Goal: Task Accomplishment & Management: Complete application form

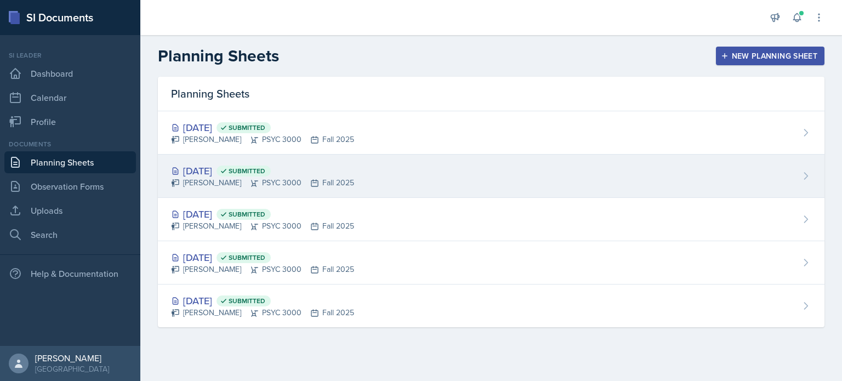
click at [307, 161] on div "[DATE] Submitted [PERSON_NAME] PSYC 3000 Fall 2025" at bounding box center [491, 176] width 666 height 43
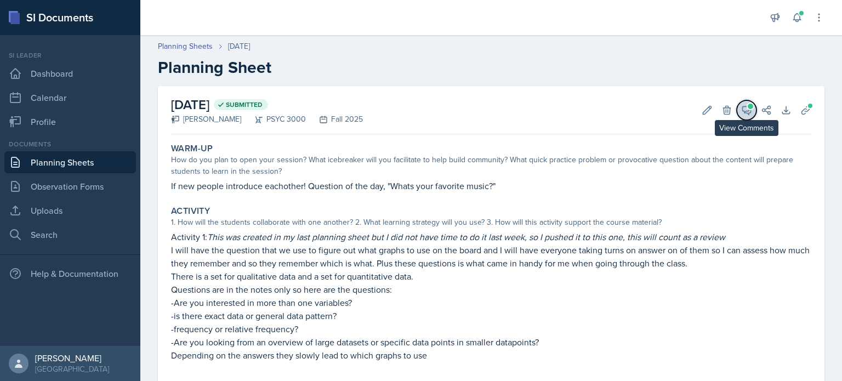
click at [748, 109] on icon at bounding box center [746, 110] width 8 height 8
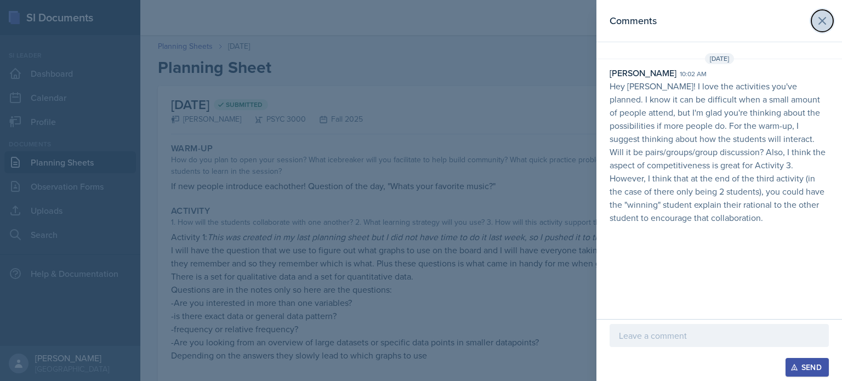
click at [826, 18] on icon at bounding box center [821, 20] width 13 height 13
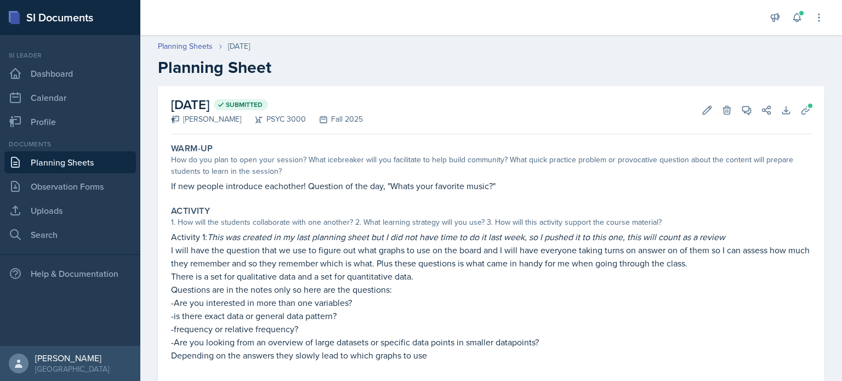
click at [66, 165] on link "Planning Sheets" at bounding box center [69, 162] width 131 height 22
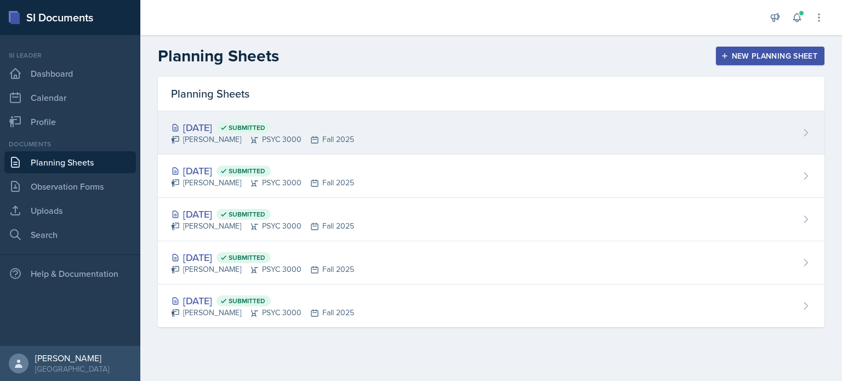
click at [235, 131] on div "[DATE] Submitted" at bounding box center [262, 127] width 183 height 15
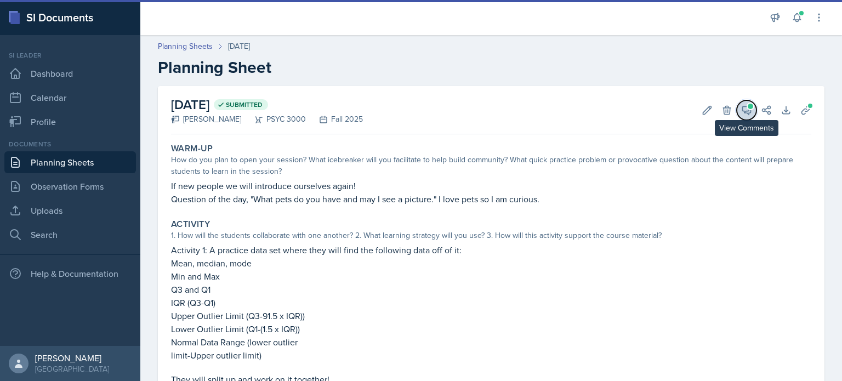
click at [742, 114] on icon at bounding box center [746, 110] width 11 height 11
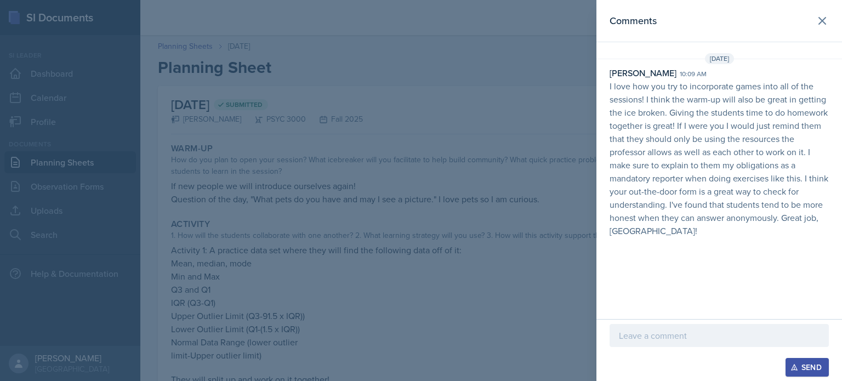
click at [689, 339] on p at bounding box center [719, 335] width 201 height 13
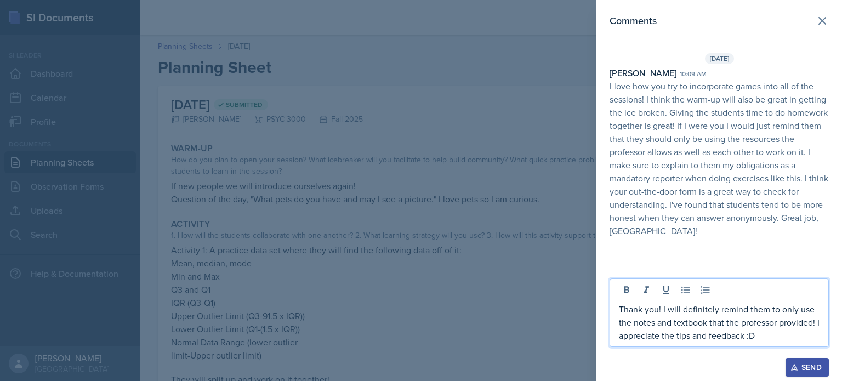
click at [794, 369] on icon "button" at bounding box center [794, 367] width 8 height 8
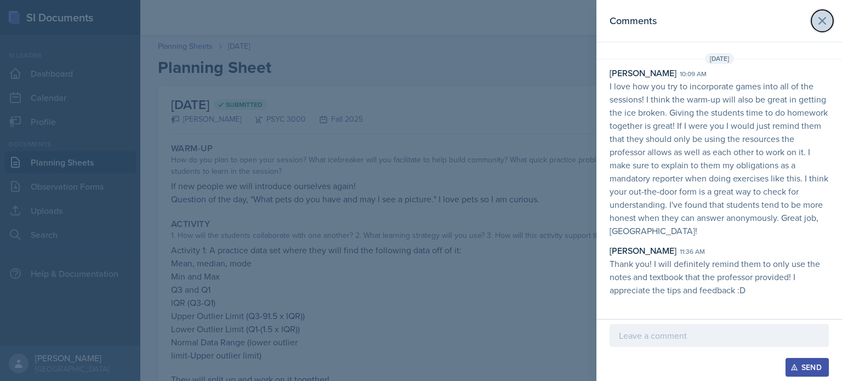
click at [823, 15] on icon at bounding box center [821, 20] width 13 height 13
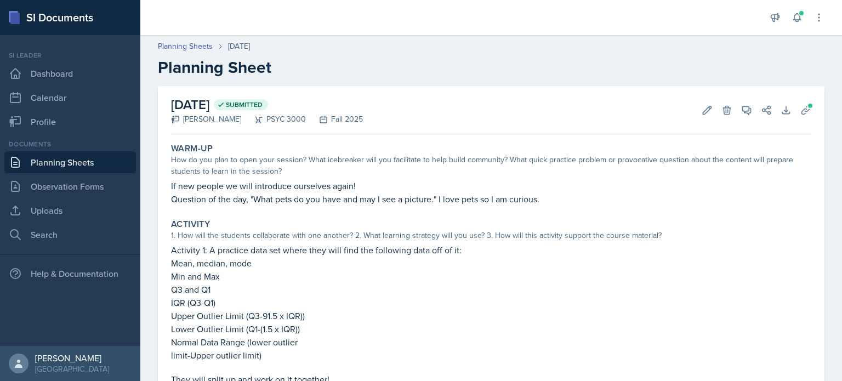
click at [78, 166] on link "Planning Sheets" at bounding box center [69, 162] width 131 height 22
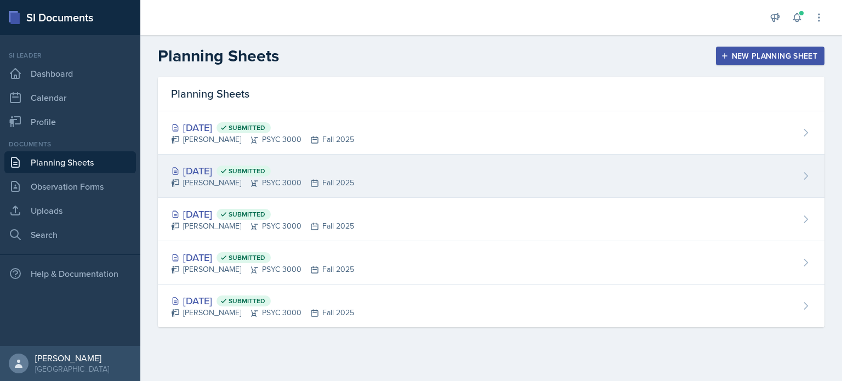
click at [243, 185] on div "[PERSON_NAME] PSYC 3000 Fall 2025" at bounding box center [262, 183] width 183 height 12
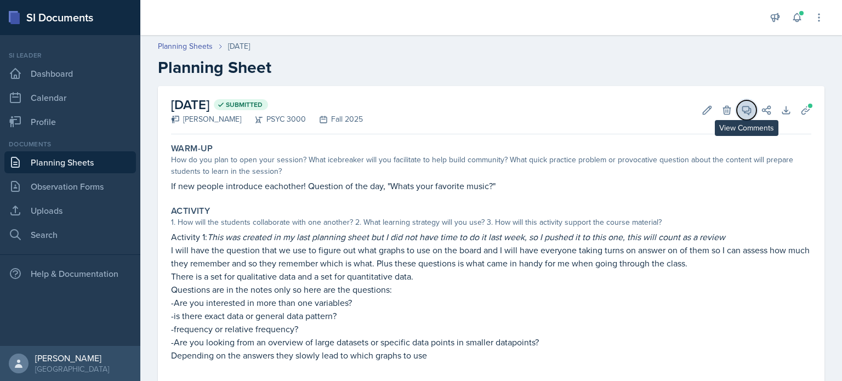
click at [748, 108] on icon at bounding box center [746, 110] width 8 height 8
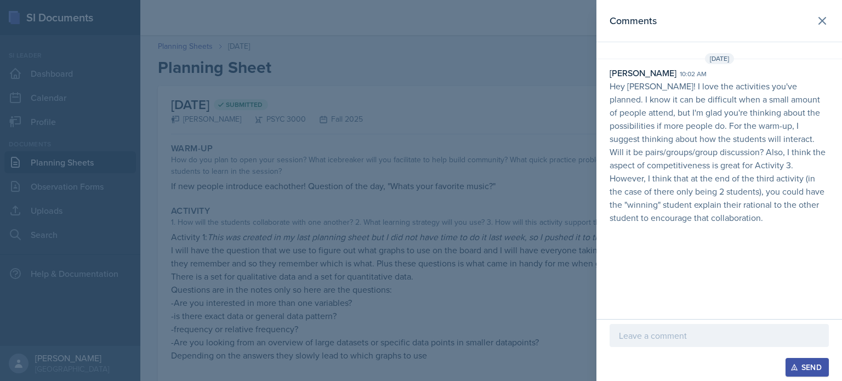
click at [744, 339] on p at bounding box center [719, 335] width 201 height 13
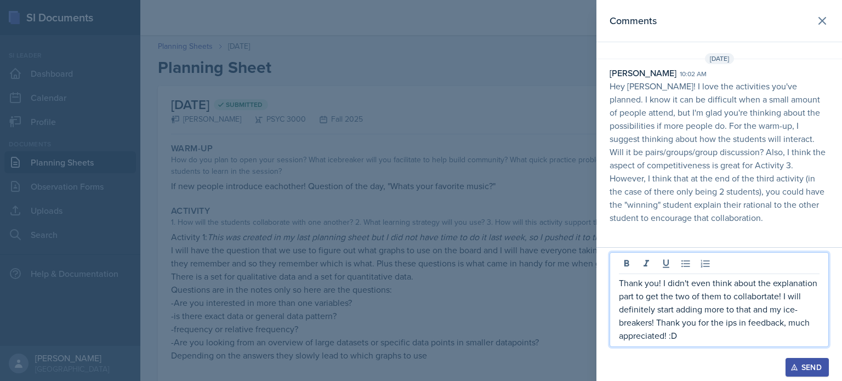
click at [811, 370] on div "Send" at bounding box center [806, 367] width 29 height 9
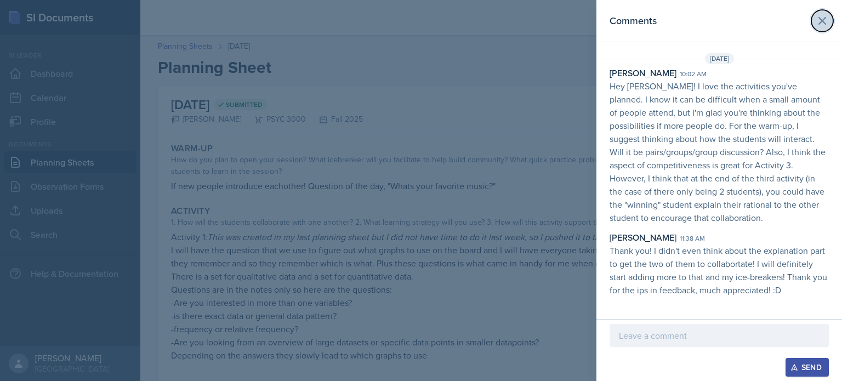
click at [816, 25] on icon at bounding box center [821, 20] width 13 height 13
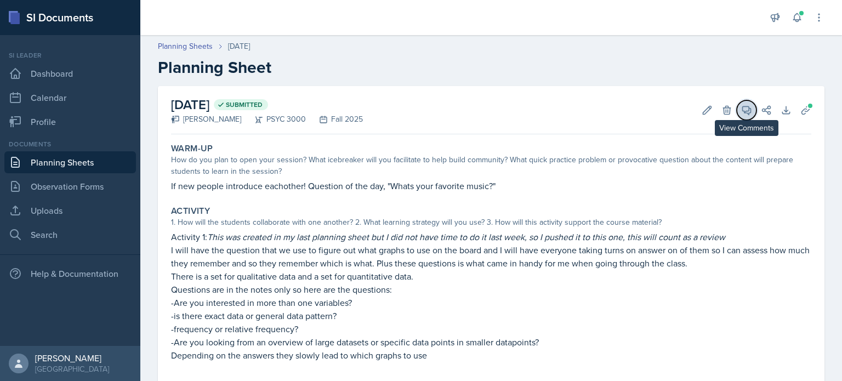
click at [749, 106] on span at bounding box center [749, 106] width 5 height 5
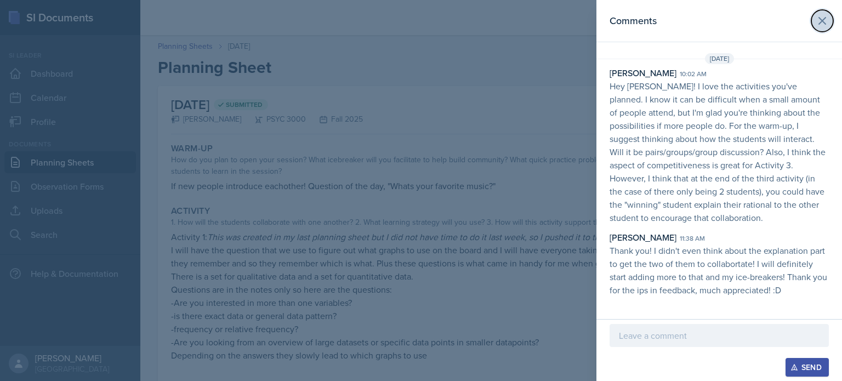
click at [826, 21] on icon at bounding box center [821, 20] width 13 height 13
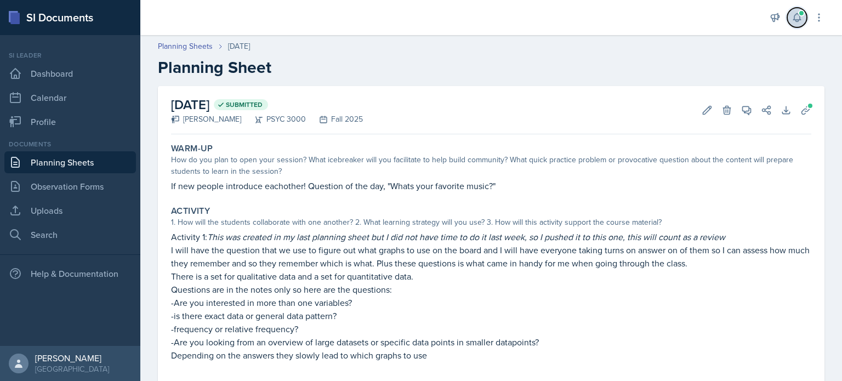
click at [791, 16] on button at bounding box center [797, 18] width 20 height 20
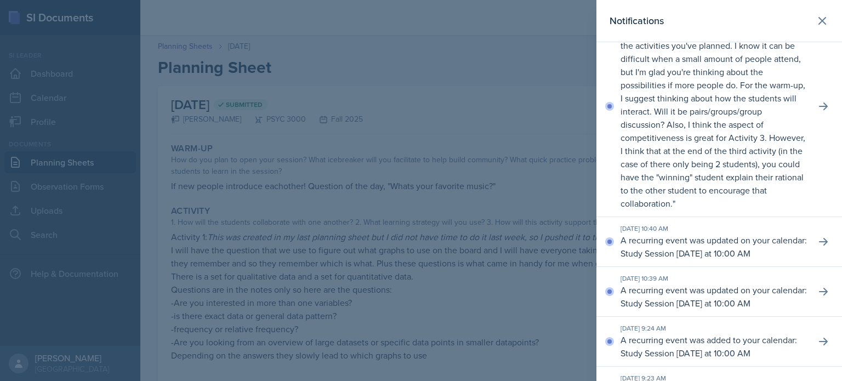
scroll to position [266, 0]
click at [820, 22] on icon at bounding box center [822, 21] width 7 height 7
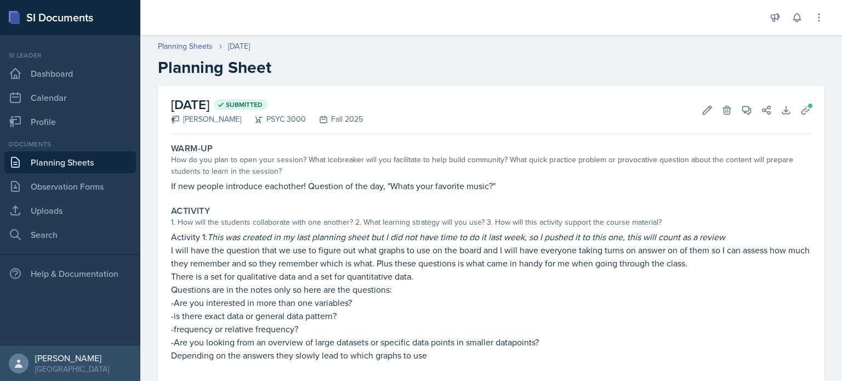
click at [115, 168] on link "Planning Sheets" at bounding box center [69, 162] width 131 height 22
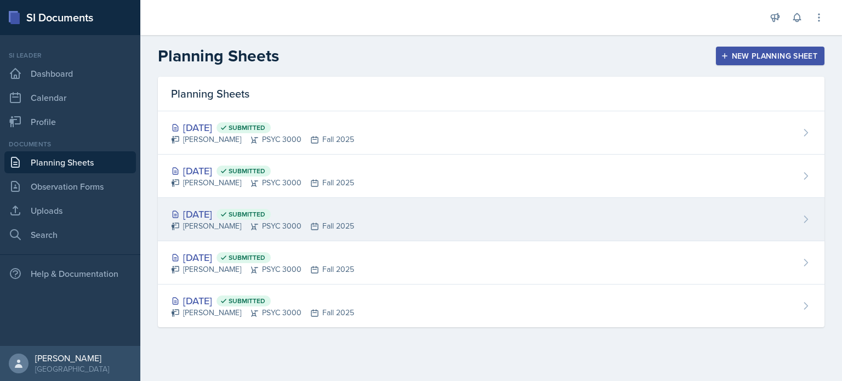
click at [271, 218] on span "Submitted" at bounding box center [243, 214] width 54 height 11
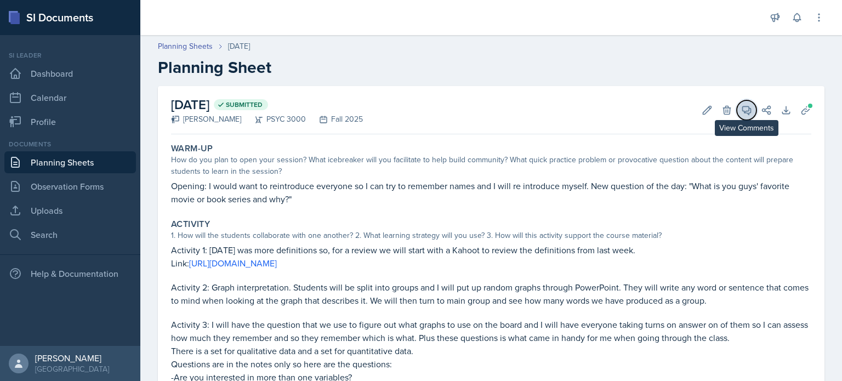
click at [751, 108] on icon at bounding box center [746, 110] width 11 height 11
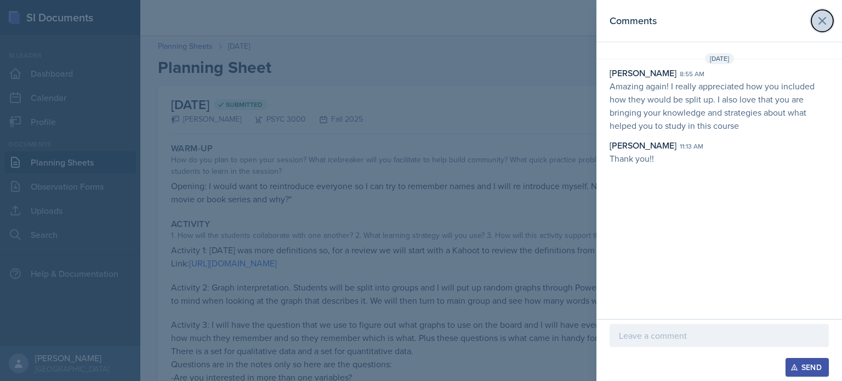
click at [821, 26] on icon at bounding box center [821, 20] width 13 height 13
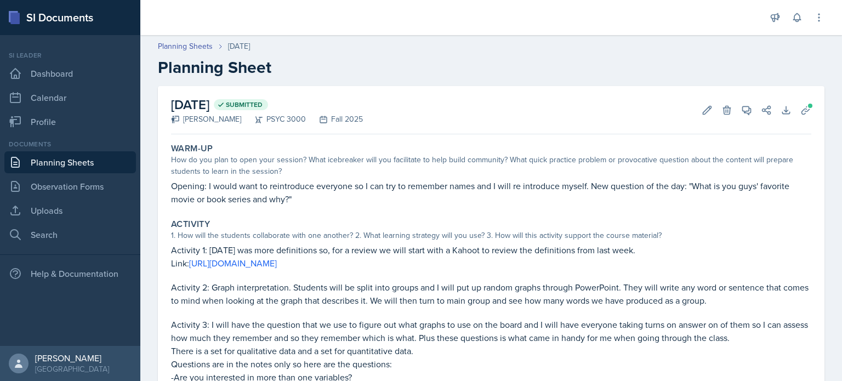
click at [83, 158] on link "Planning Sheets" at bounding box center [69, 162] width 131 height 22
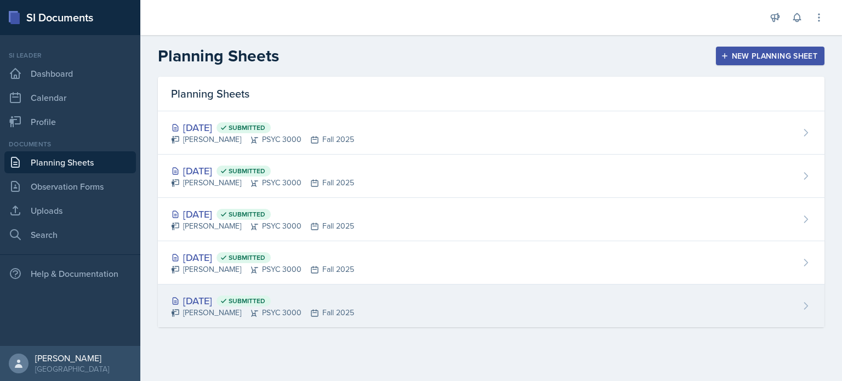
click at [354, 293] on div "[DATE] Submitted" at bounding box center [262, 300] width 183 height 15
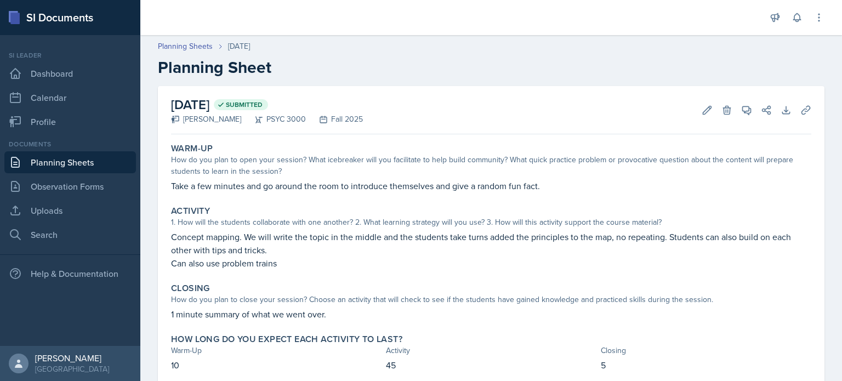
click at [113, 162] on link "Planning Sheets" at bounding box center [69, 162] width 131 height 22
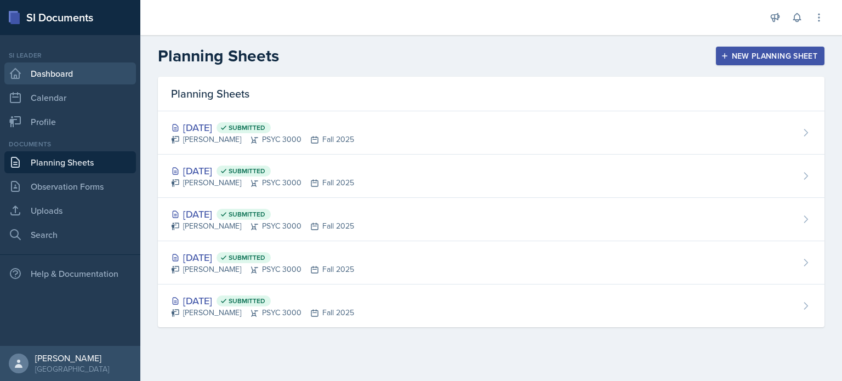
click at [76, 71] on link "Dashboard" at bounding box center [69, 73] width 131 height 22
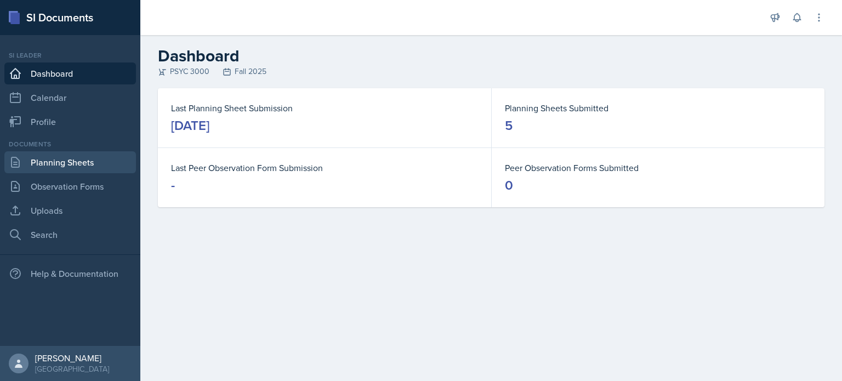
click at [48, 157] on link "Planning Sheets" at bounding box center [69, 162] width 131 height 22
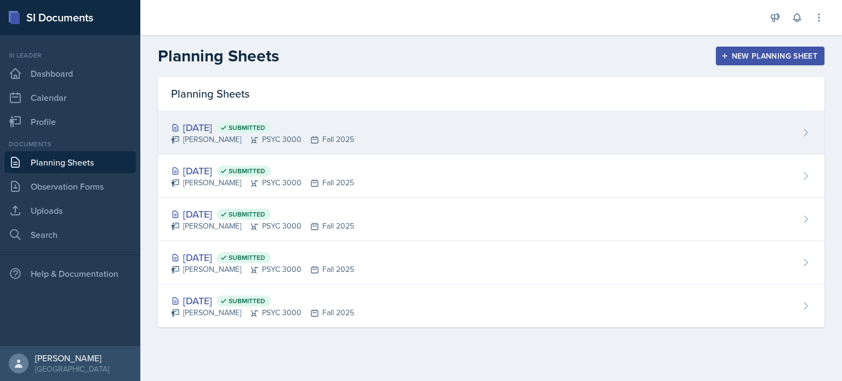
click at [430, 141] on div "[DATE] Submitted [PERSON_NAME] PSYC 3000 Fall 2025" at bounding box center [491, 132] width 666 height 43
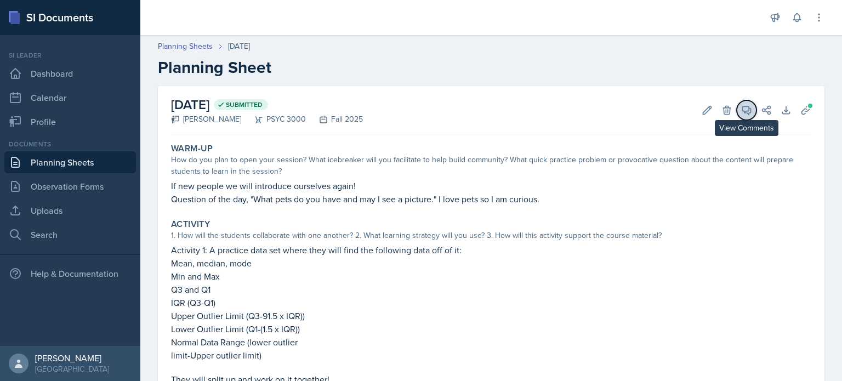
click at [747, 113] on icon at bounding box center [746, 110] width 11 height 11
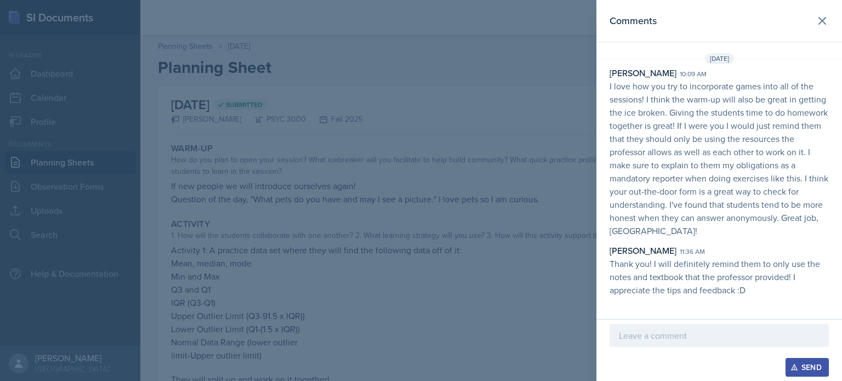
click at [443, 127] on div at bounding box center [421, 190] width 842 height 381
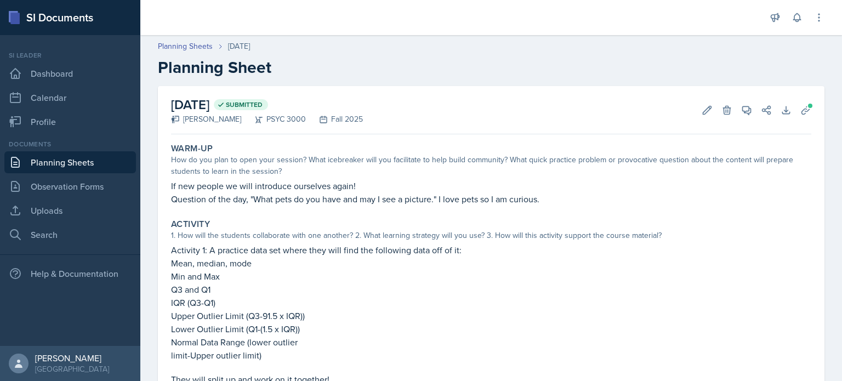
click at [61, 169] on link "Planning Sheets" at bounding box center [69, 162] width 131 height 22
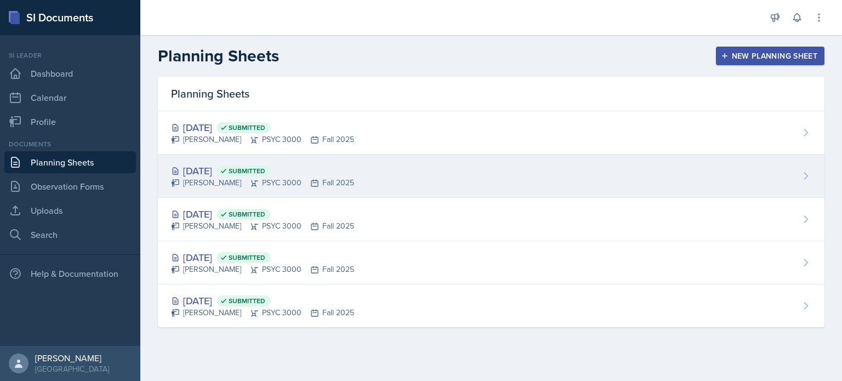
click at [277, 186] on div "[PERSON_NAME] PSYC 3000 Fall 2025" at bounding box center [262, 183] width 183 height 12
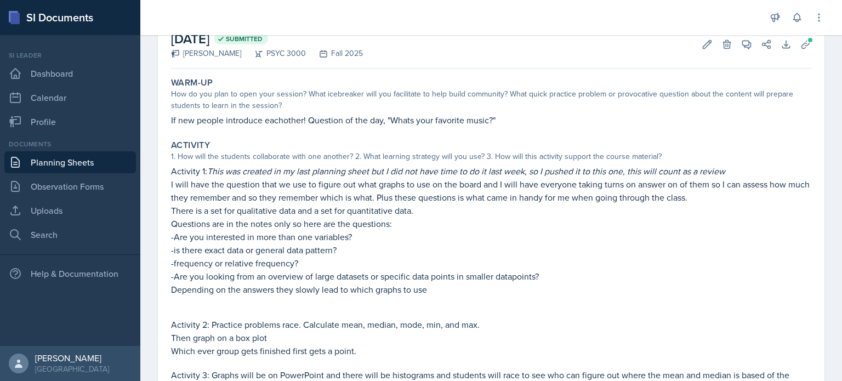
scroll to position [49, 0]
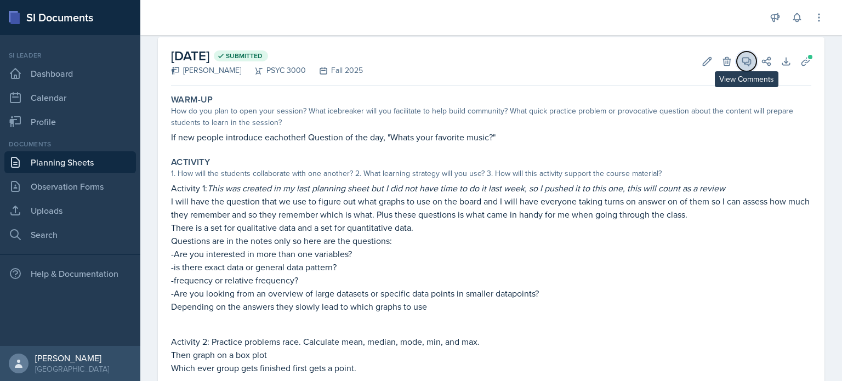
click at [751, 61] on icon at bounding box center [746, 61] width 11 height 11
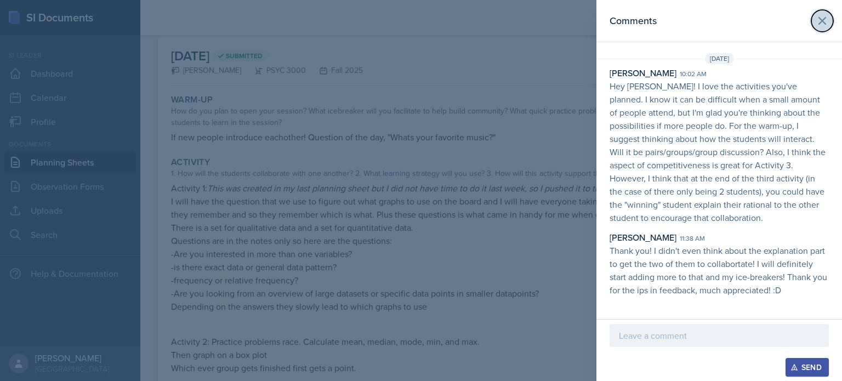
click at [813, 25] on button at bounding box center [822, 21] width 22 height 22
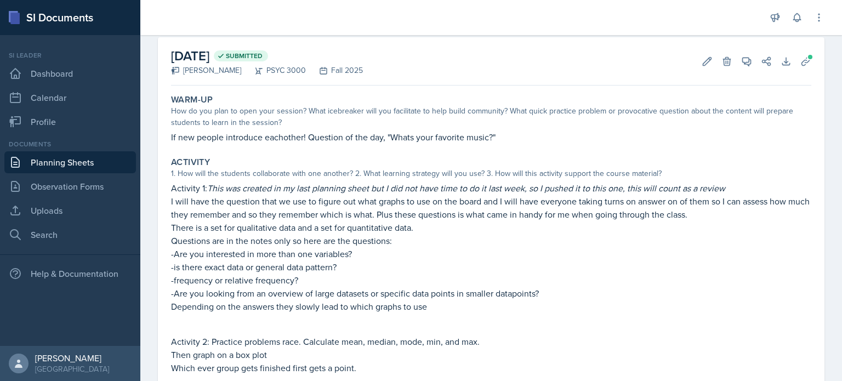
click at [97, 155] on link "Planning Sheets" at bounding box center [69, 162] width 131 height 22
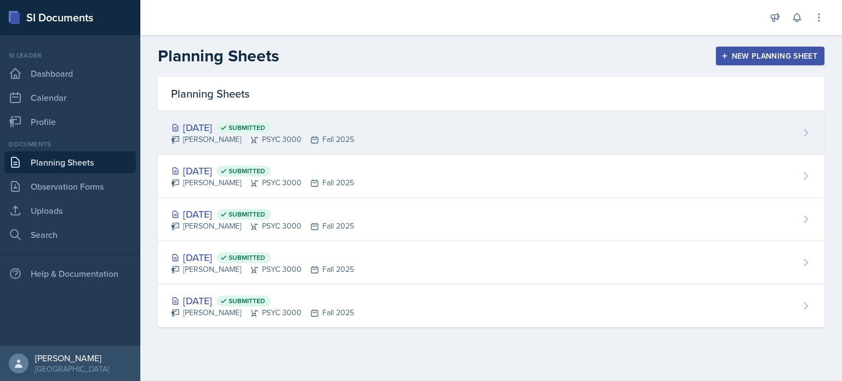
click at [207, 136] on div "[PERSON_NAME] PSYC 3000 Fall 2025" at bounding box center [262, 140] width 183 height 12
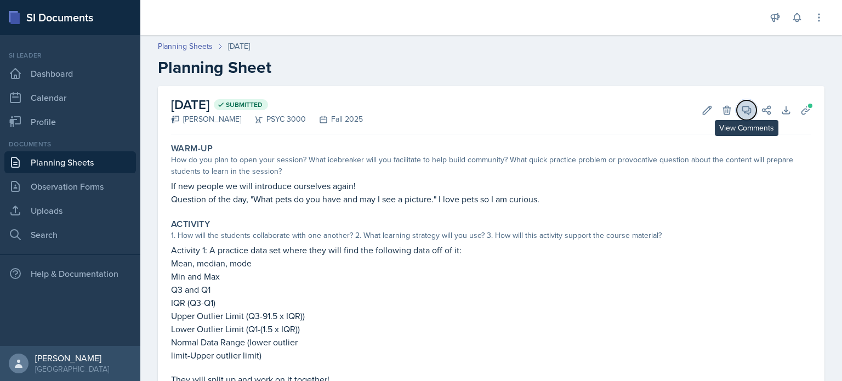
click at [738, 106] on button "View Comments" at bounding box center [746, 110] width 20 height 20
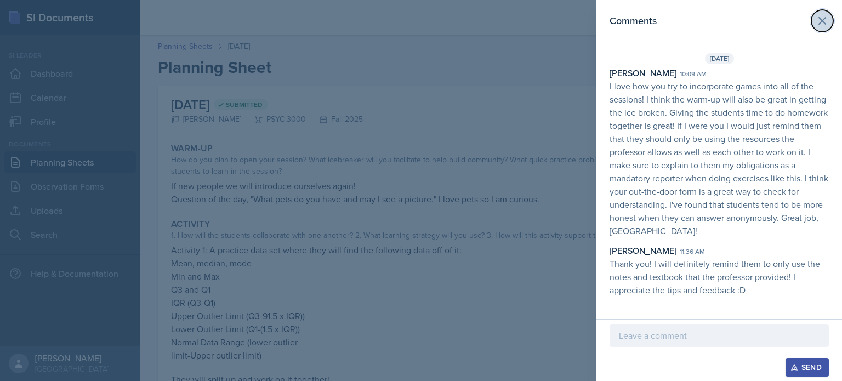
click at [820, 21] on icon at bounding box center [821, 20] width 13 height 13
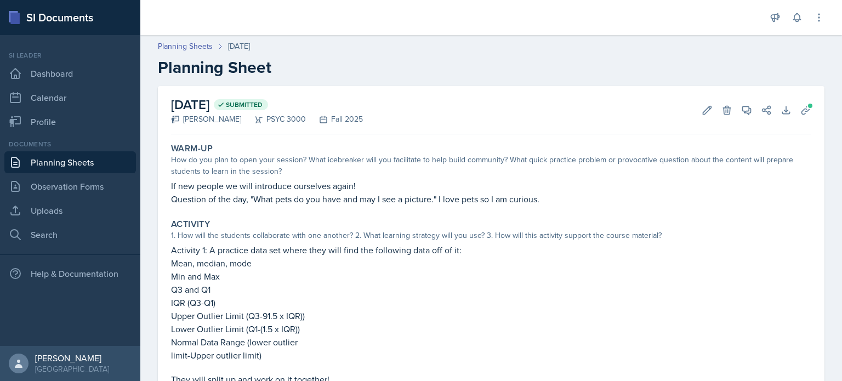
click at [107, 171] on link "Planning Sheets" at bounding box center [69, 162] width 131 height 22
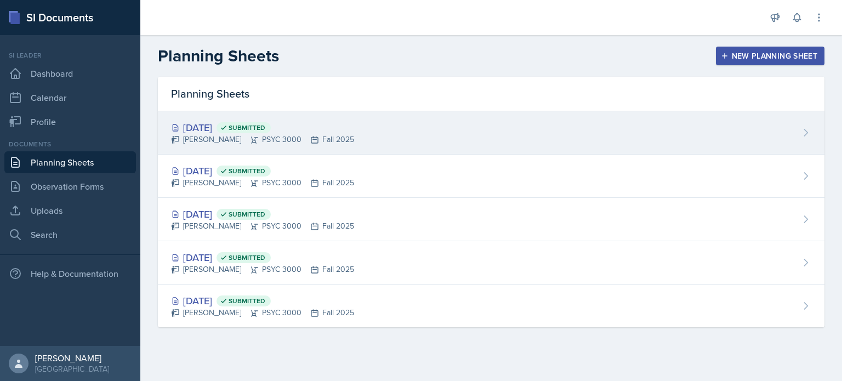
click at [302, 140] on div "[PERSON_NAME] PSYC 3000 Fall 2025" at bounding box center [262, 140] width 183 height 12
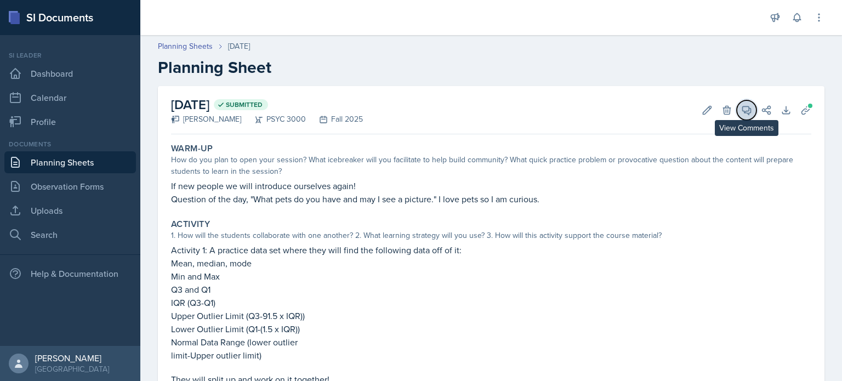
click at [737, 114] on button "View Comments" at bounding box center [746, 110] width 20 height 20
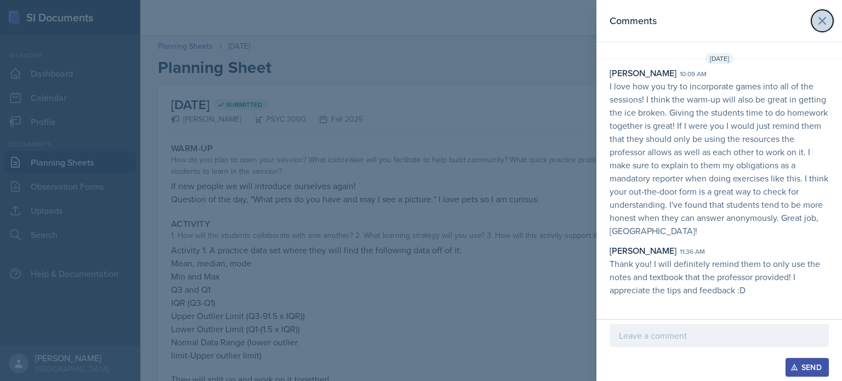
click at [819, 24] on icon at bounding box center [822, 21] width 7 height 7
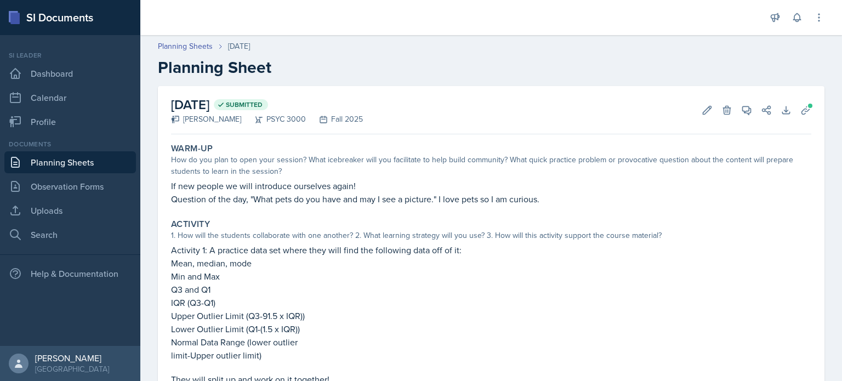
click at [791, 8] on div "Announcements New Announcement Title Message Create Notifications [DATE] 10:09 …" at bounding box center [796, 17] width 55 height 35
click at [797, 21] on icon at bounding box center [796, 17] width 11 height 11
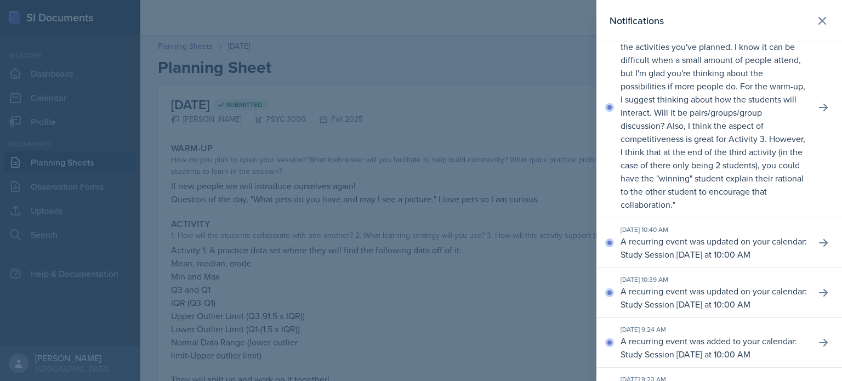
click at [764, 127] on p "[PERSON_NAME] commented on your planning sheet for [DATE]: " Hey [PERSON_NAME]!…" at bounding box center [713, 112] width 186 height 197
click at [823, 107] on icon at bounding box center [823, 108] width 9 height 8
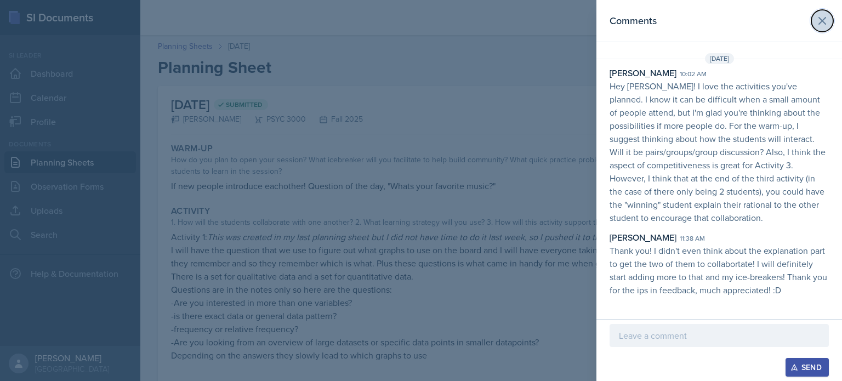
click at [819, 26] on icon at bounding box center [821, 20] width 13 height 13
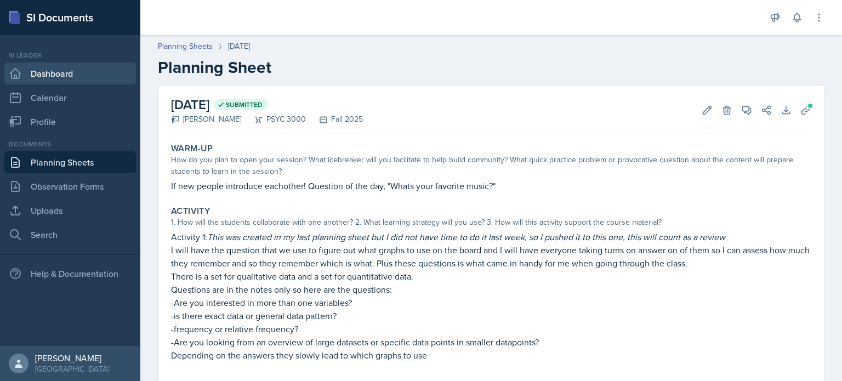
click at [78, 82] on link "Dashboard" at bounding box center [69, 73] width 131 height 22
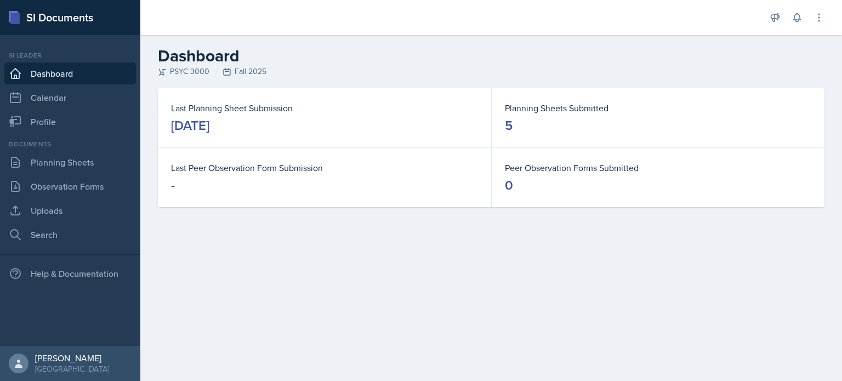
click at [78, 82] on link "Dashboard" at bounding box center [69, 73] width 131 height 22
